Goal: Task Accomplishment & Management: Use online tool/utility

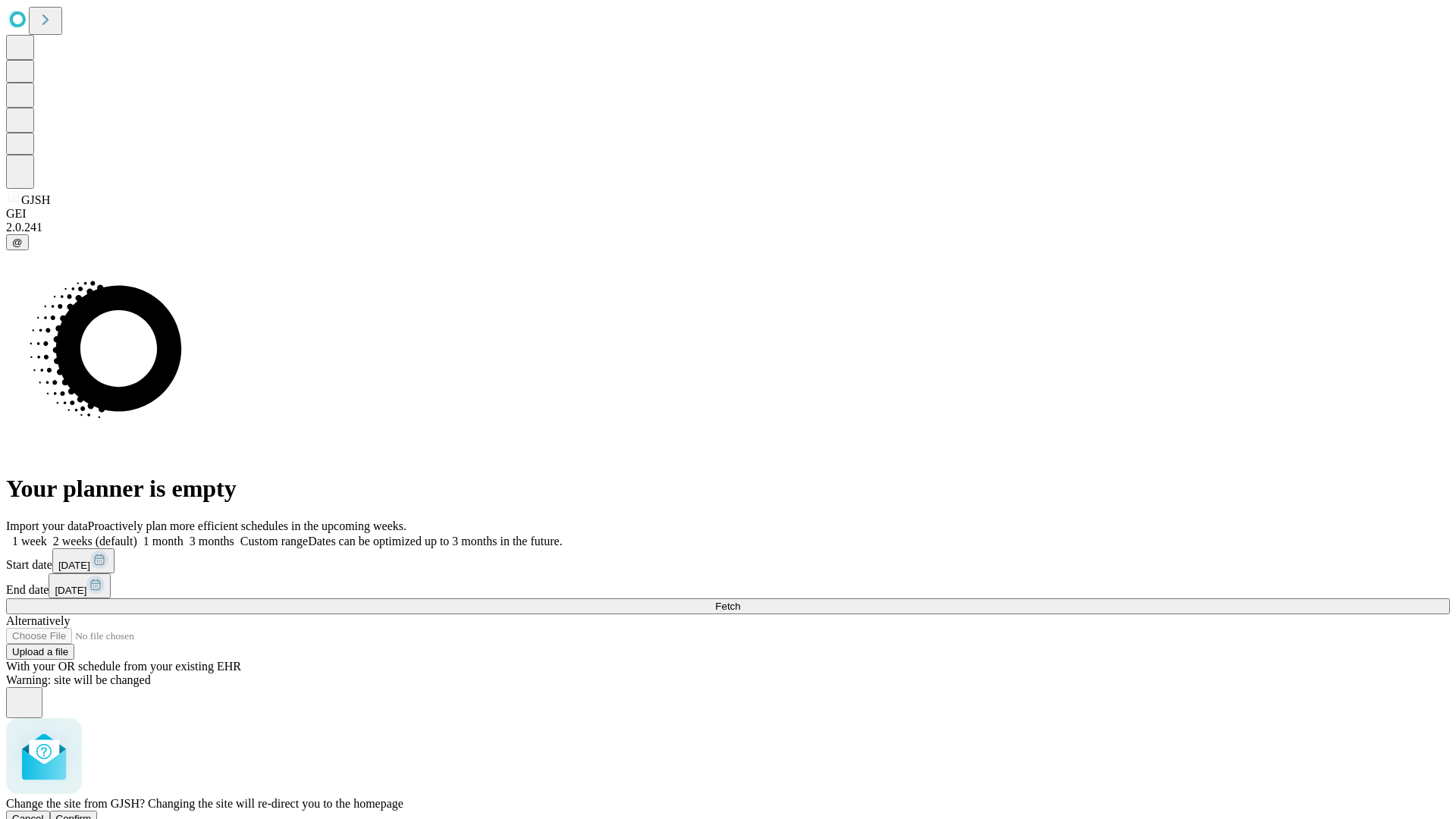
click at [92, 812] on span "Confirm" at bounding box center [73, 818] width 36 height 12
click at [47, 534] on label "1 week" at bounding box center [26, 540] width 41 height 13
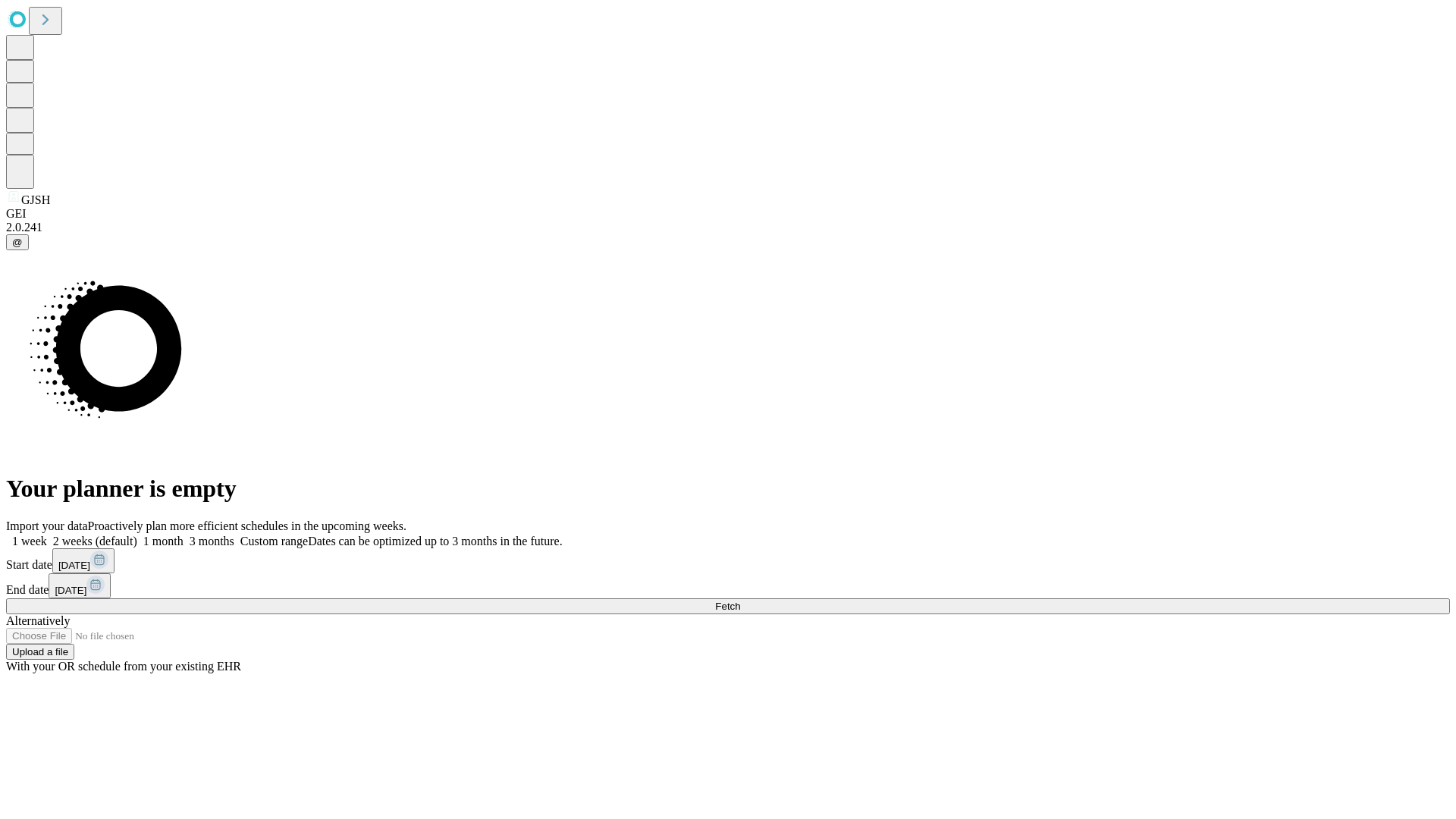
click at [740, 600] on span "Fetch" at bounding box center [727, 606] width 25 height 12
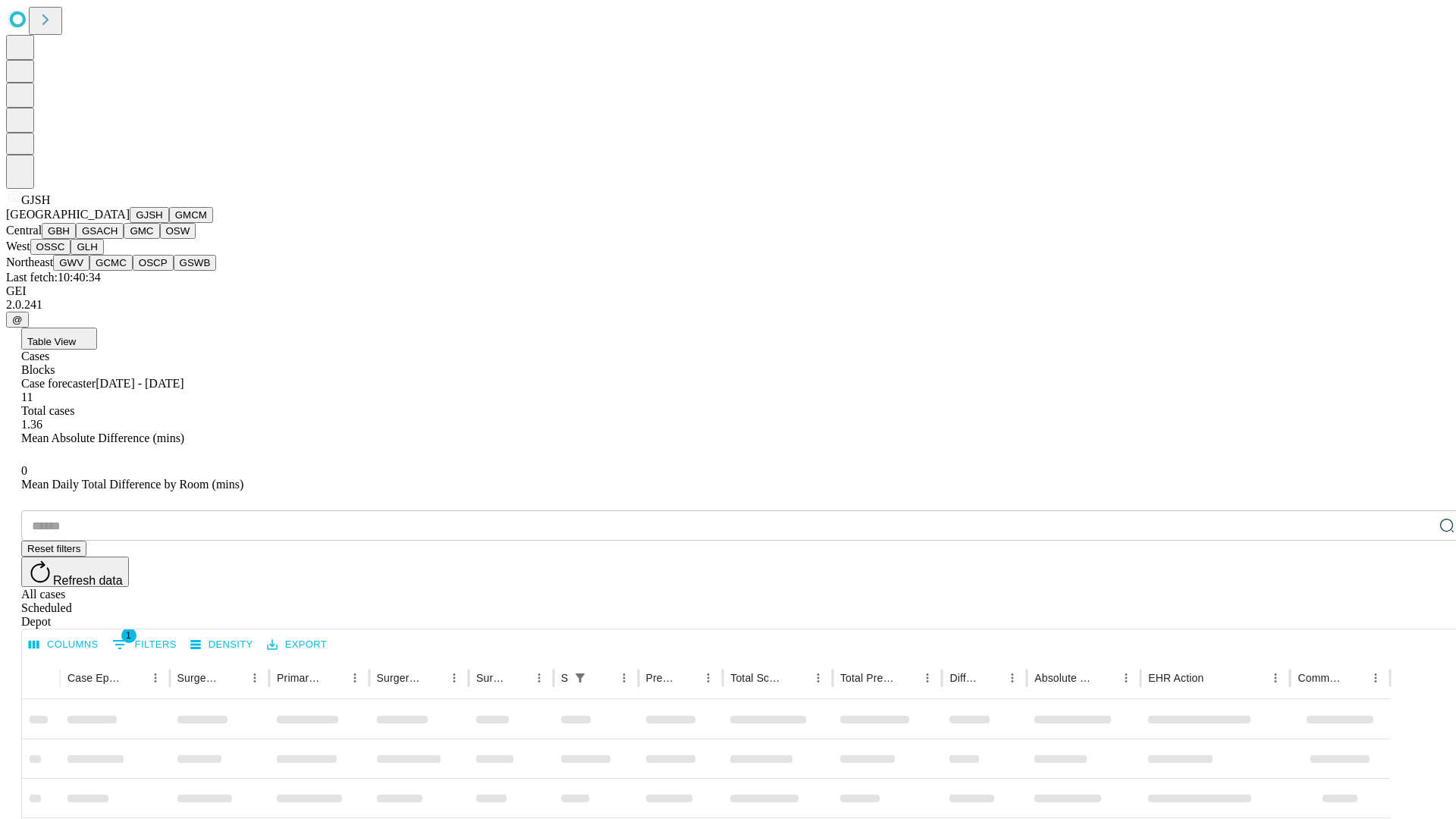
click at [169, 223] on button "GMCM" at bounding box center [191, 215] width 44 height 16
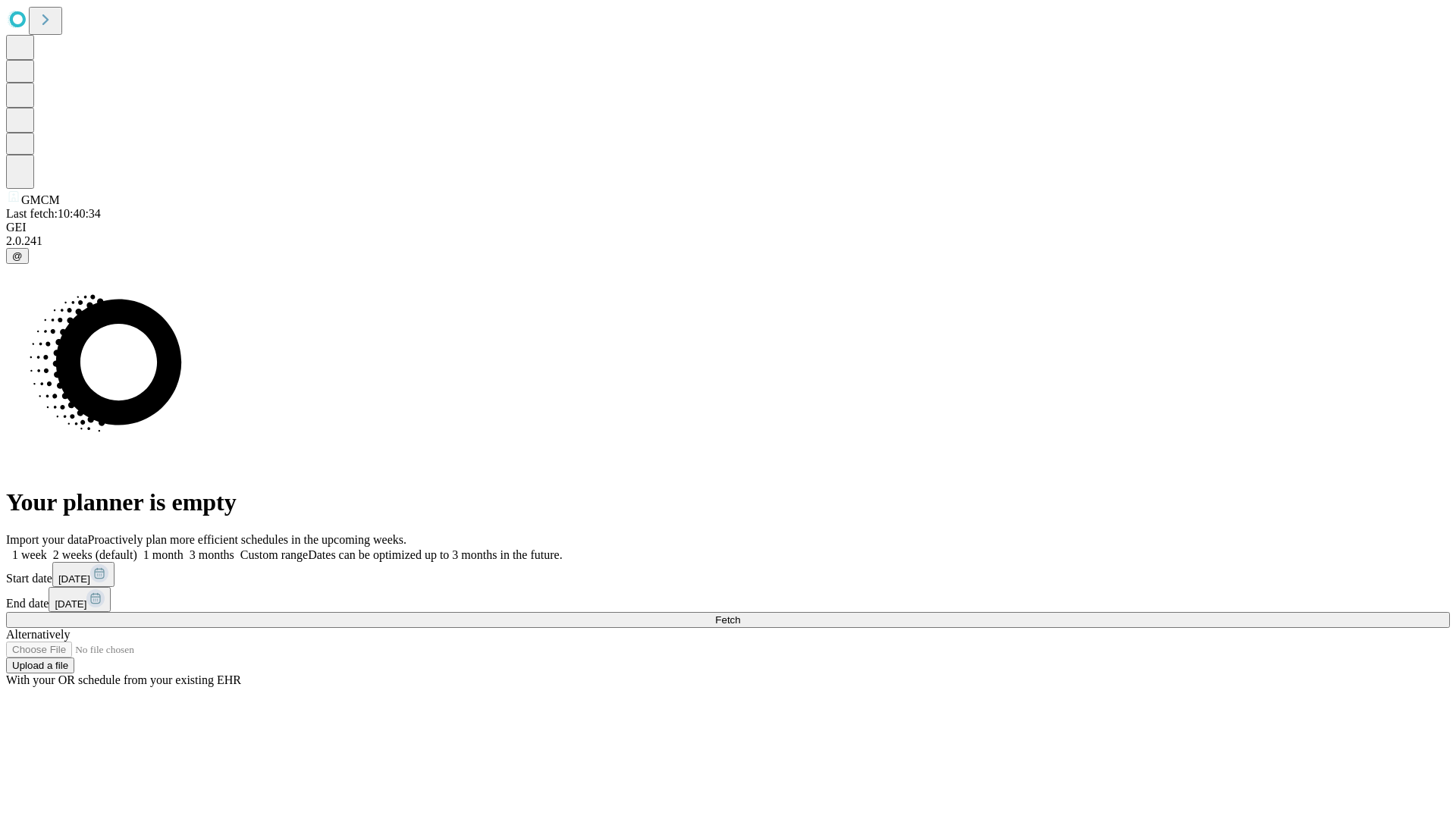
click at [47, 549] on label "1 week" at bounding box center [26, 554] width 41 height 13
click at [740, 614] on span "Fetch" at bounding box center [727, 620] width 25 height 12
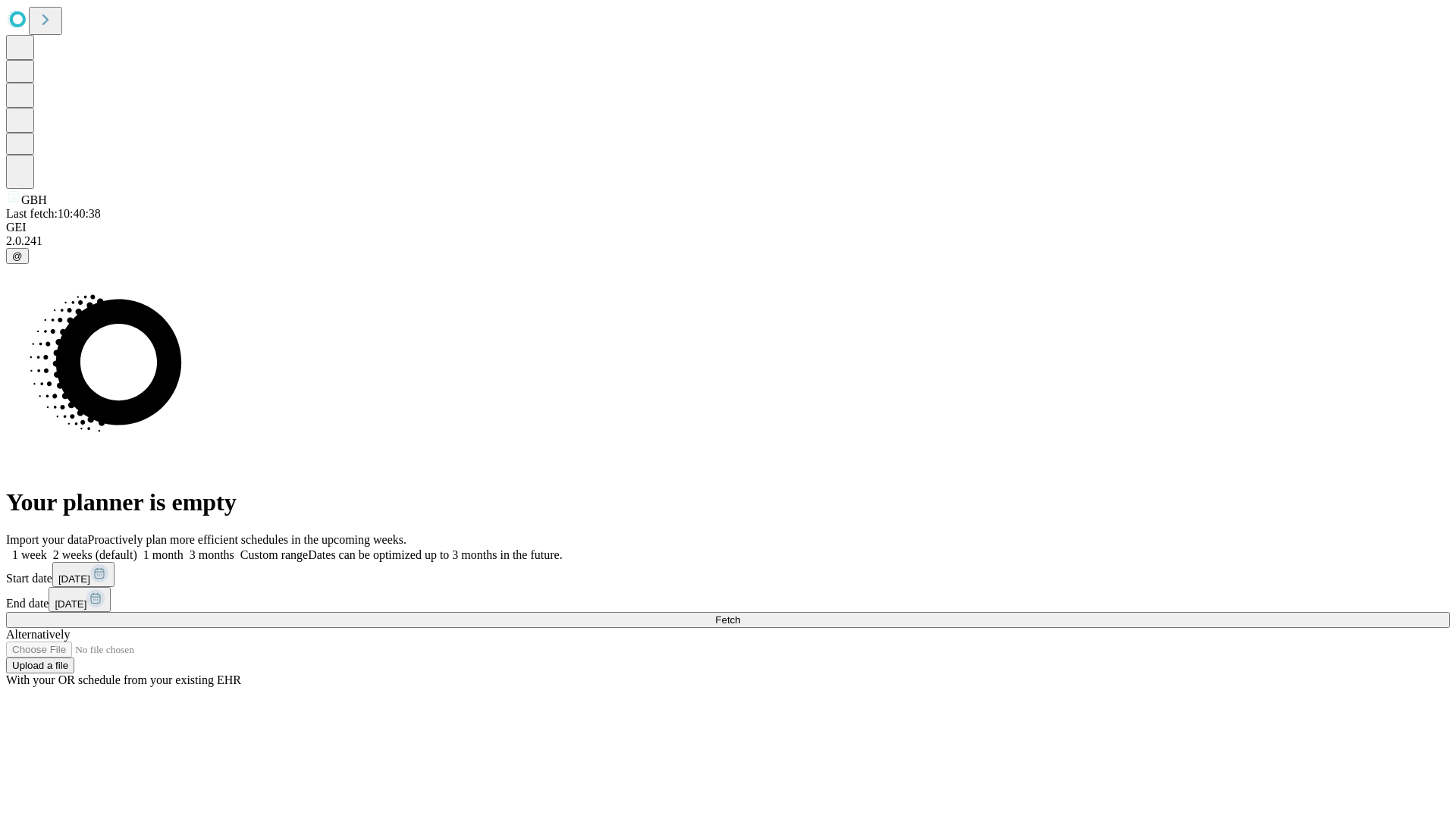
click at [47, 549] on label "1 week" at bounding box center [26, 554] width 41 height 13
click at [740, 614] on span "Fetch" at bounding box center [727, 620] width 25 height 12
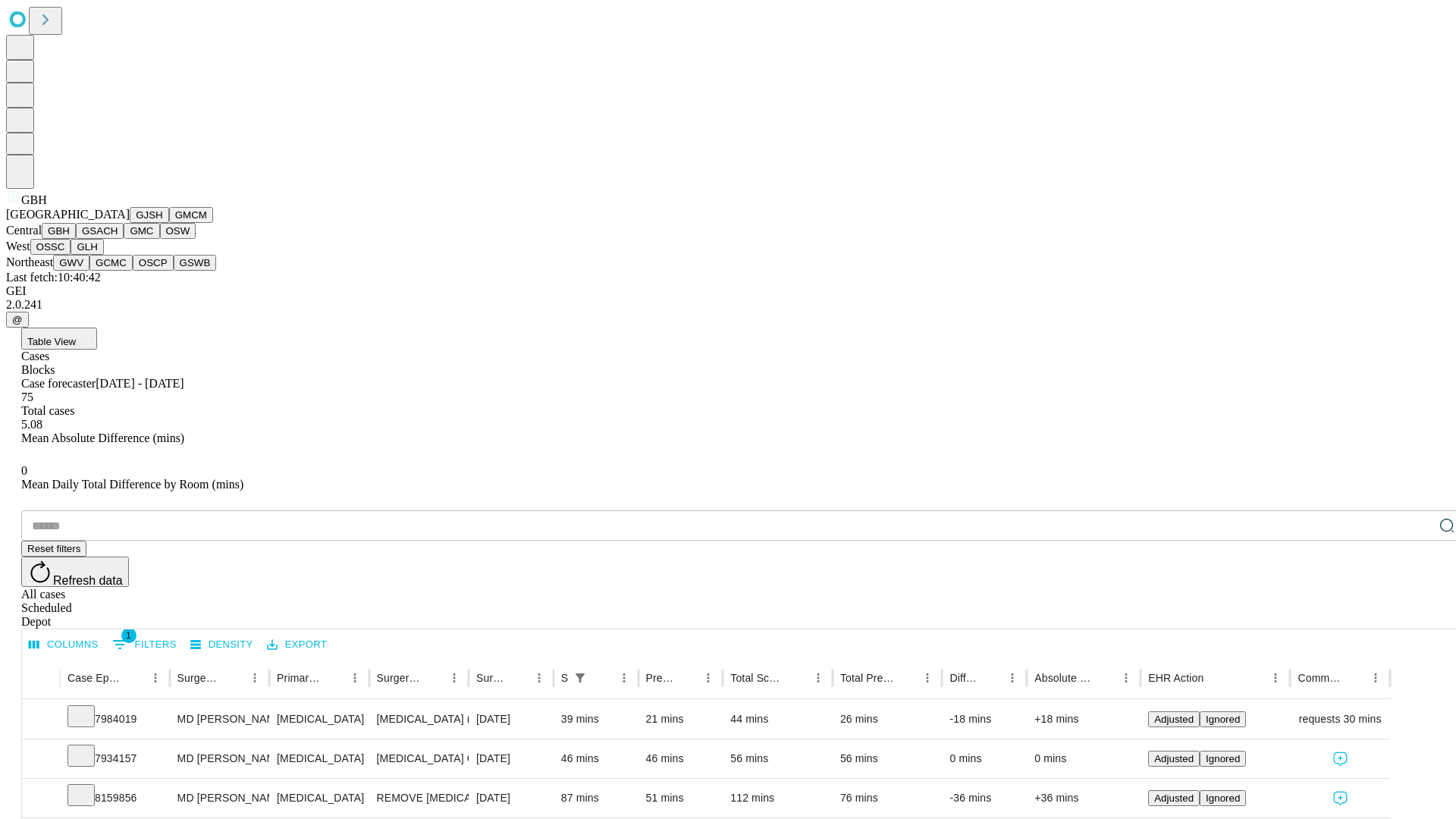
click at [118, 239] on button "GSACH" at bounding box center [99, 230] width 48 height 16
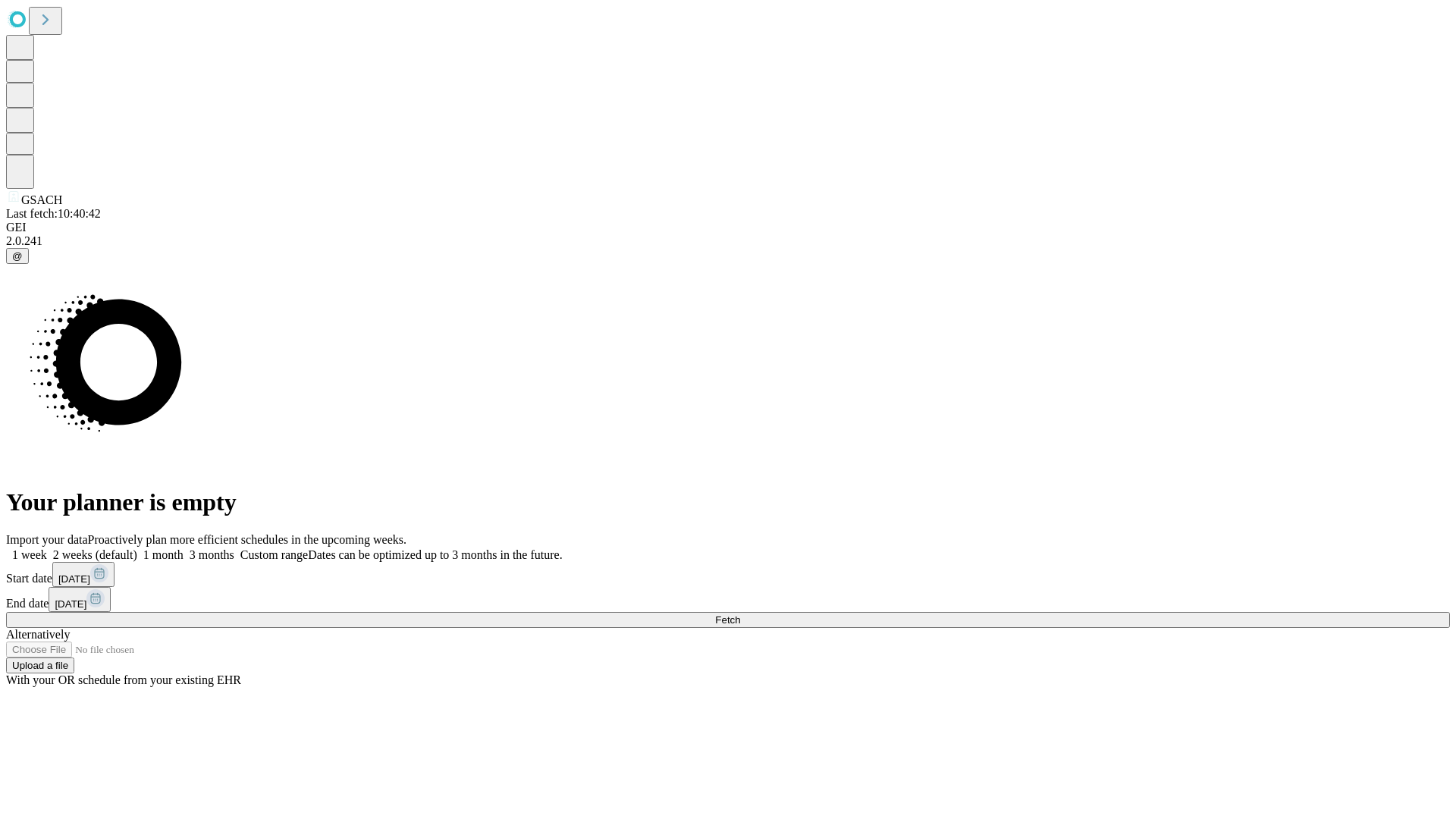
click at [47, 549] on label "1 week" at bounding box center [26, 554] width 41 height 13
click at [740, 614] on span "Fetch" at bounding box center [727, 620] width 25 height 12
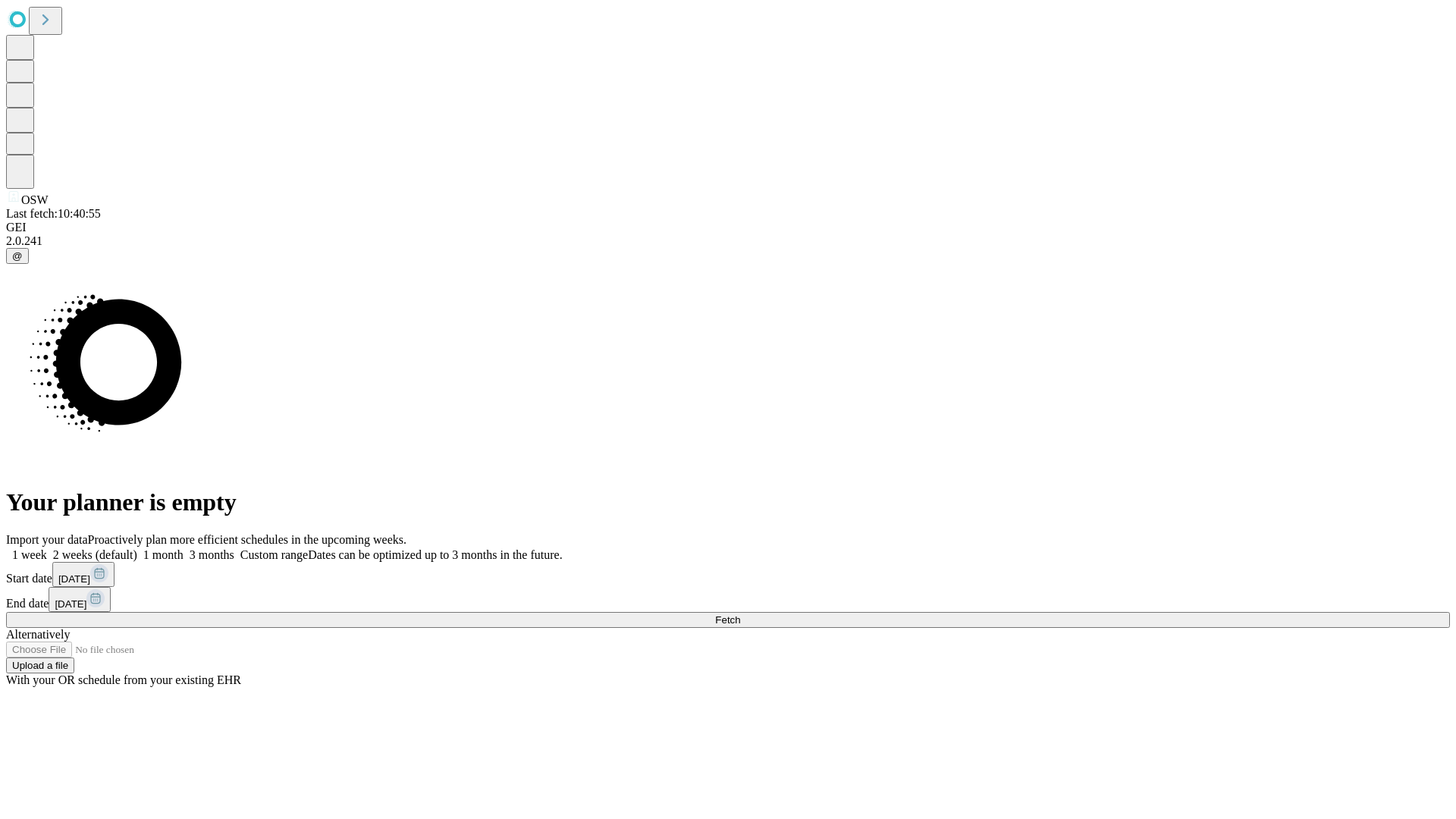
click at [47, 549] on label "1 week" at bounding box center [26, 554] width 41 height 13
click at [740, 614] on span "Fetch" at bounding box center [727, 620] width 25 height 12
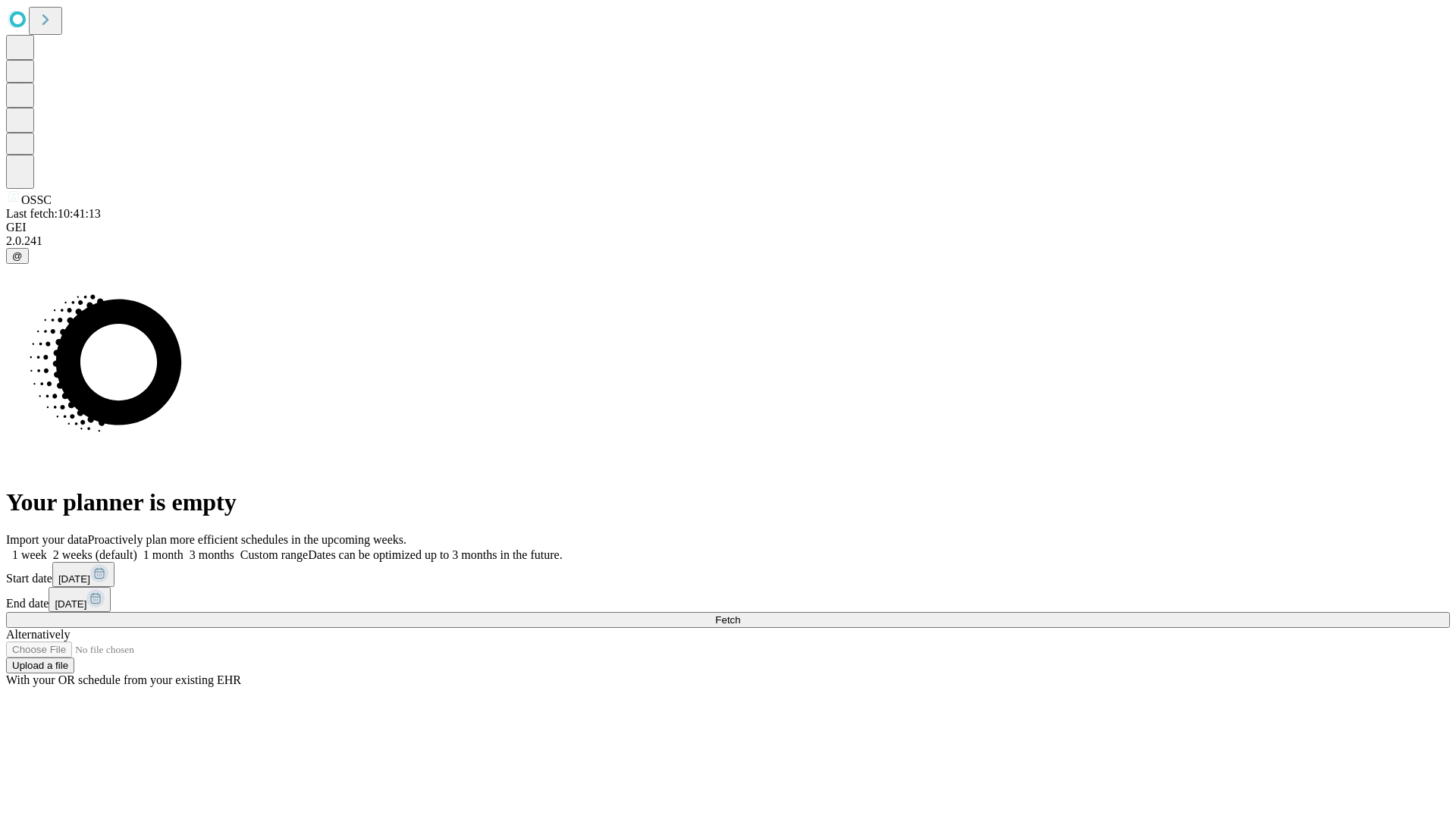
click at [47, 549] on label "1 week" at bounding box center [26, 554] width 41 height 13
click at [740, 614] on span "Fetch" at bounding box center [727, 620] width 25 height 12
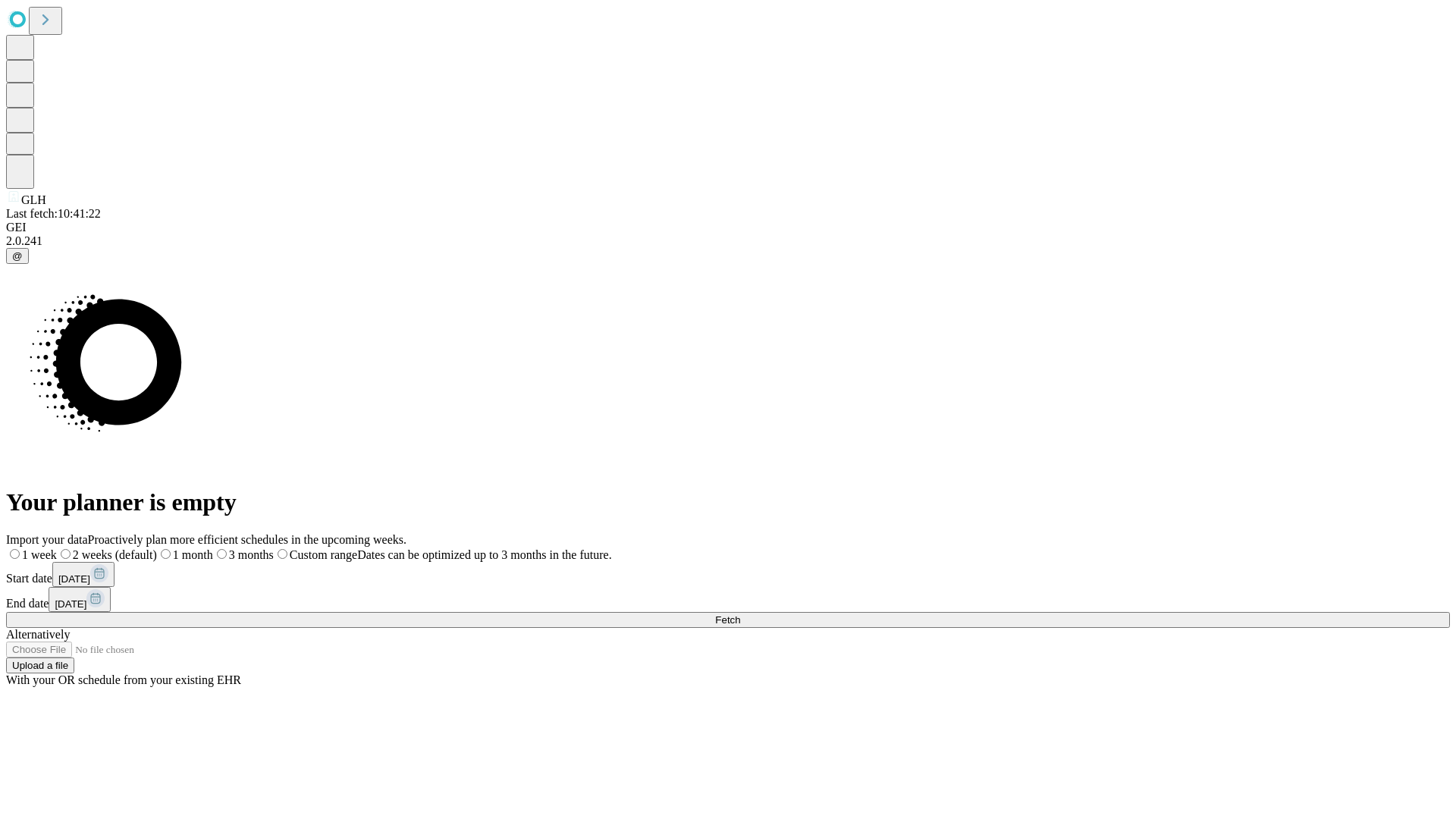
click at [57, 549] on label "1 week" at bounding box center [31, 554] width 51 height 13
click at [740, 614] on span "Fetch" at bounding box center [727, 620] width 25 height 12
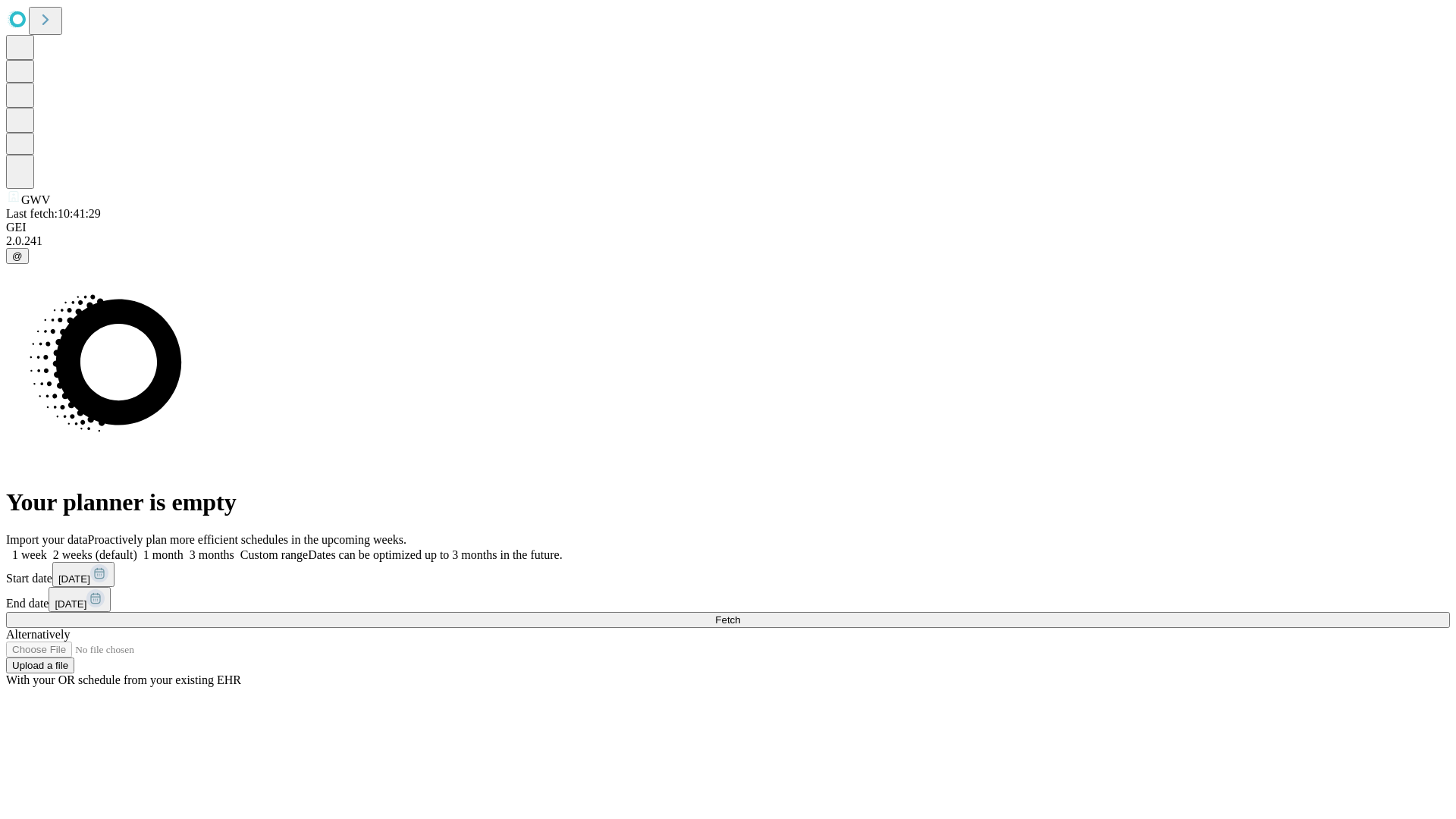
click at [47, 549] on label "1 week" at bounding box center [26, 554] width 41 height 13
click at [740, 614] on span "Fetch" at bounding box center [727, 620] width 25 height 12
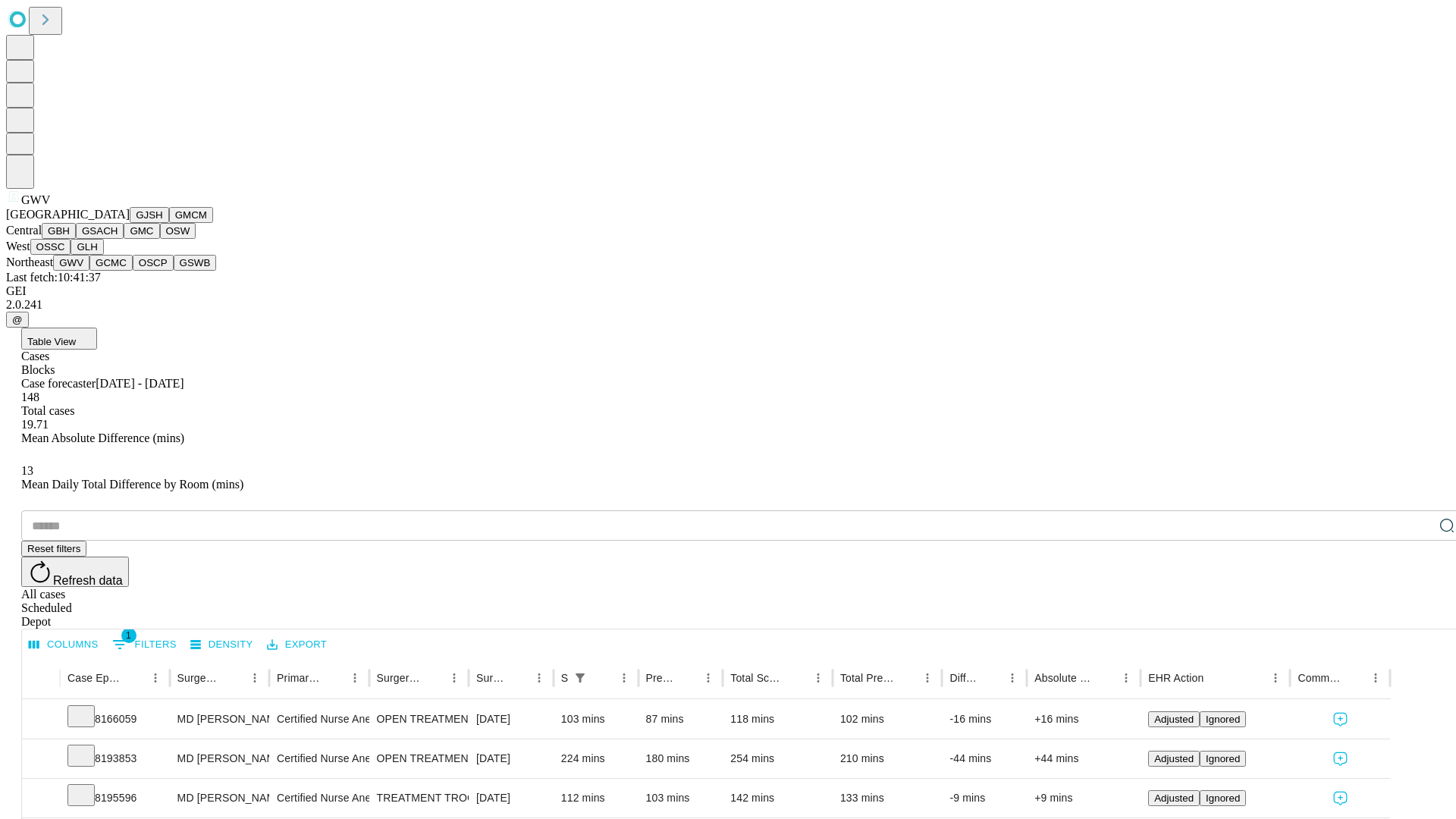
click at [118, 270] on button "GCMC" at bounding box center [111, 262] width 43 height 16
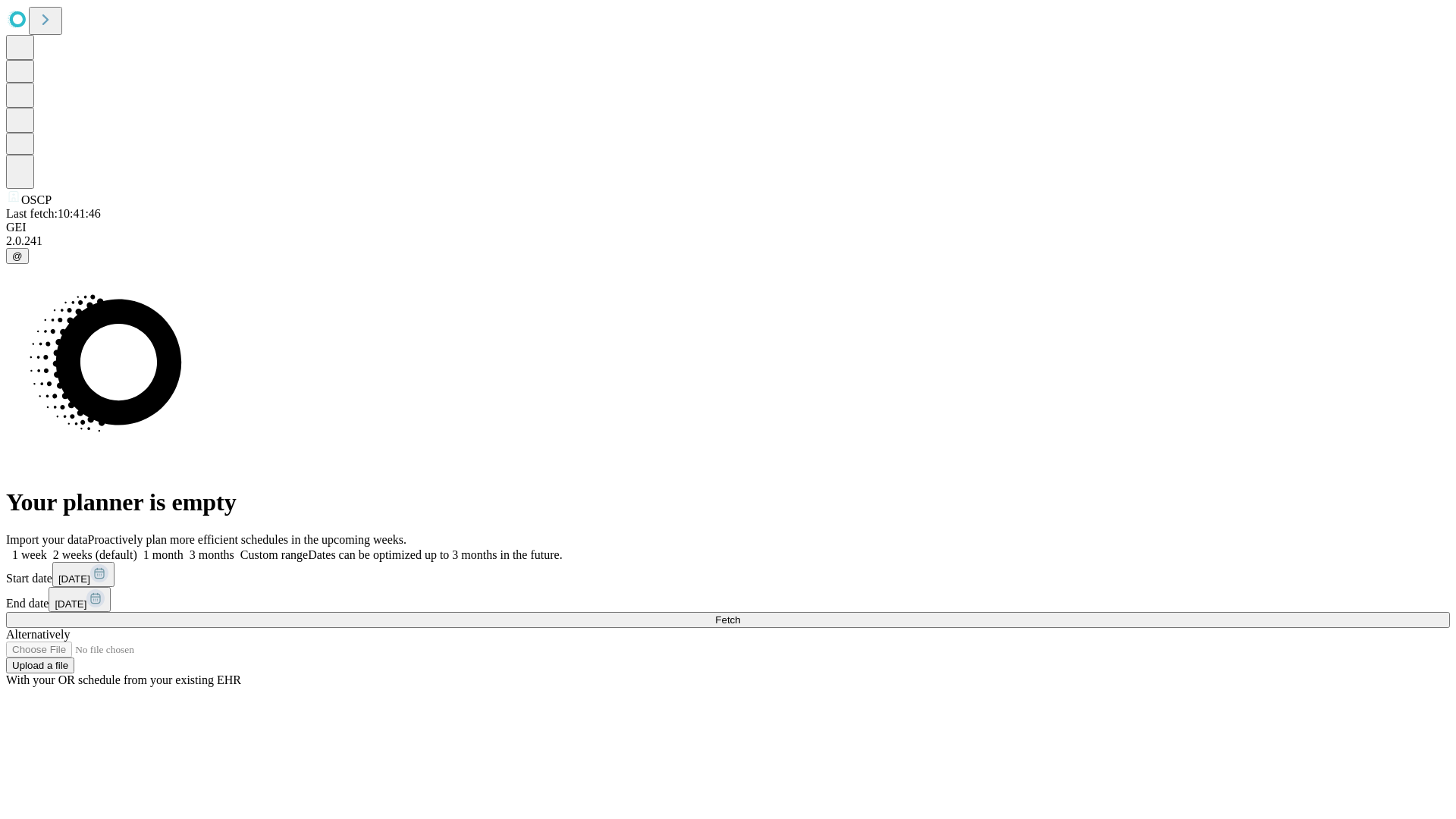
click at [47, 549] on label "1 week" at bounding box center [26, 554] width 41 height 13
click at [740, 614] on span "Fetch" at bounding box center [727, 620] width 25 height 12
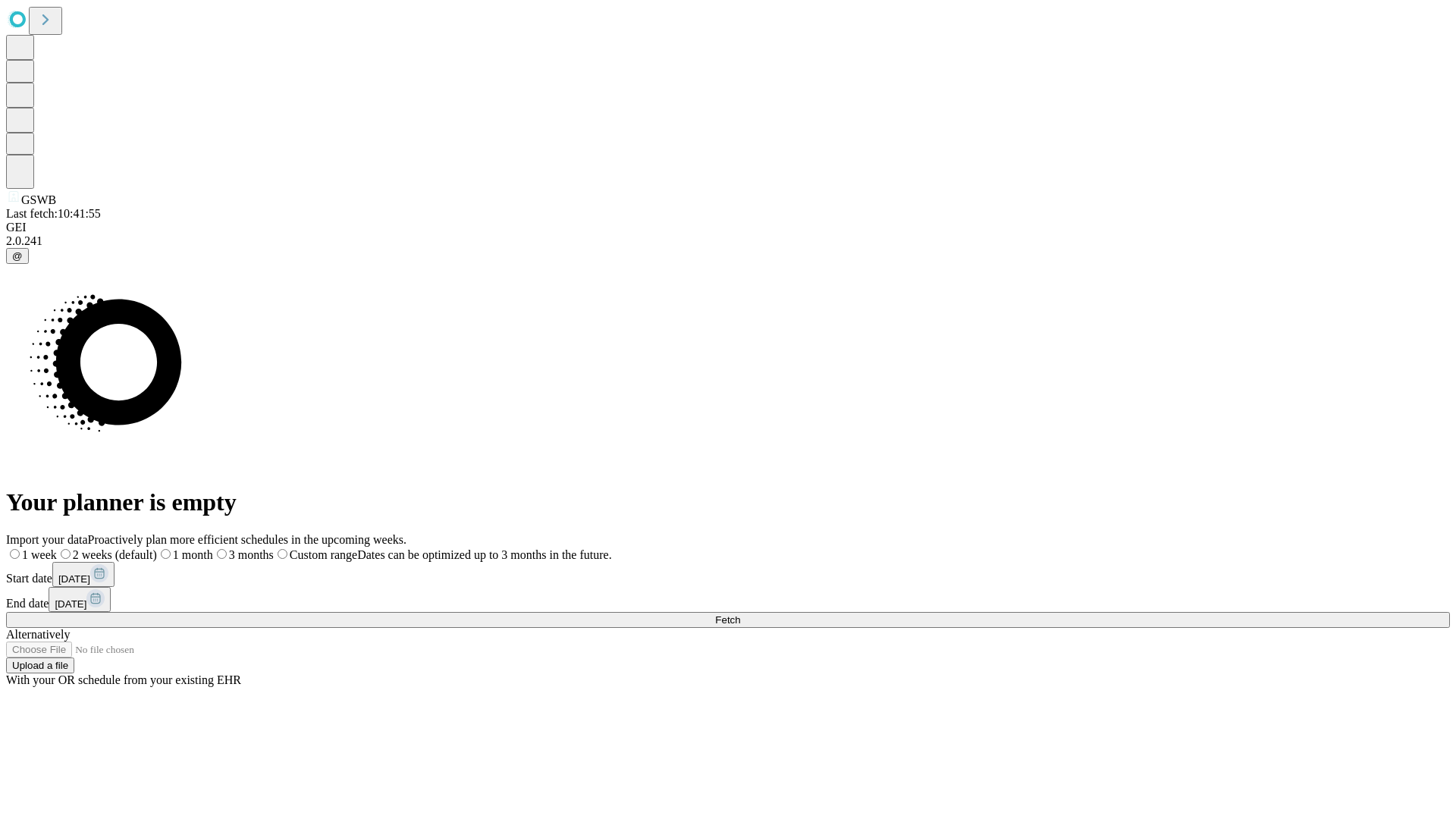
click at [57, 549] on label "1 week" at bounding box center [31, 554] width 51 height 13
click at [740, 614] on span "Fetch" at bounding box center [727, 620] width 25 height 12
